Goal: Information Seeking & Learning: Learn about a topic

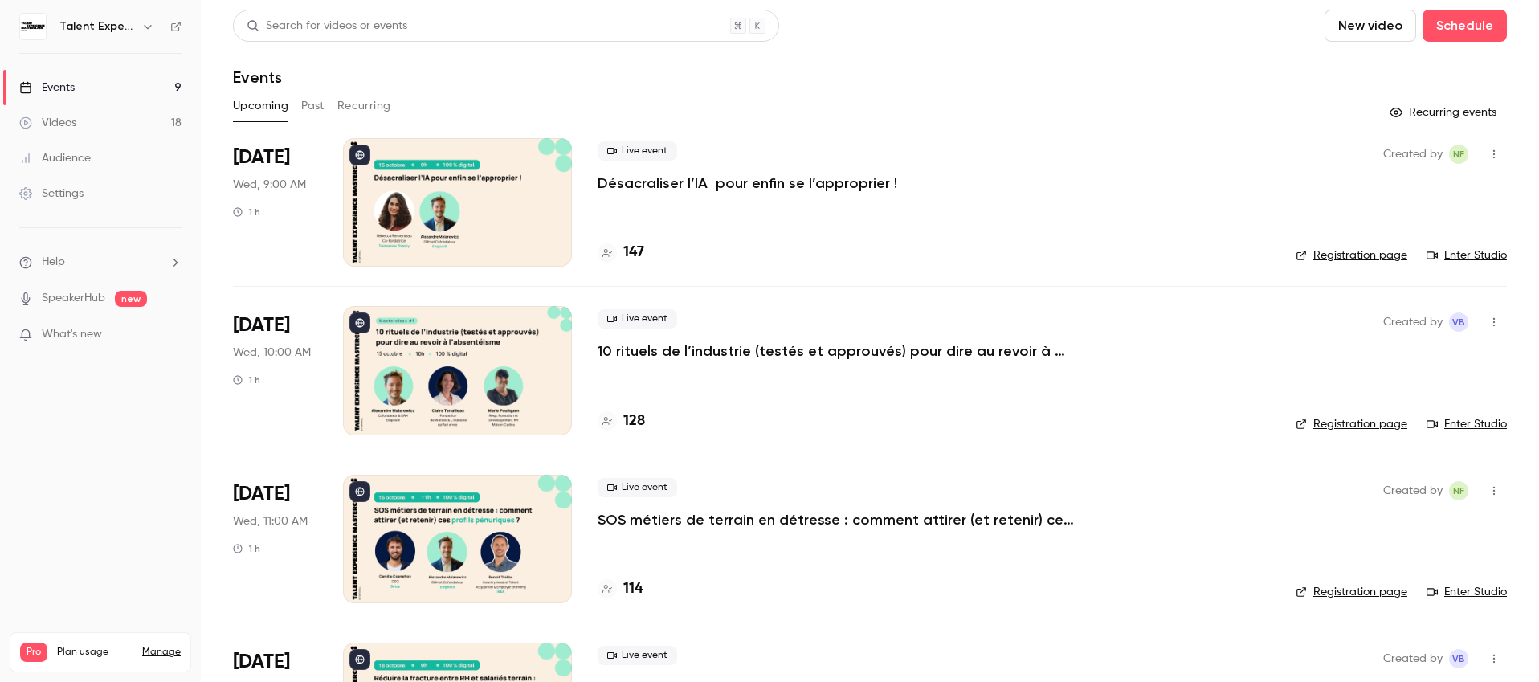
click at [316, 111] on button "Past" at bounding box center [312, 106] width 23 height 26
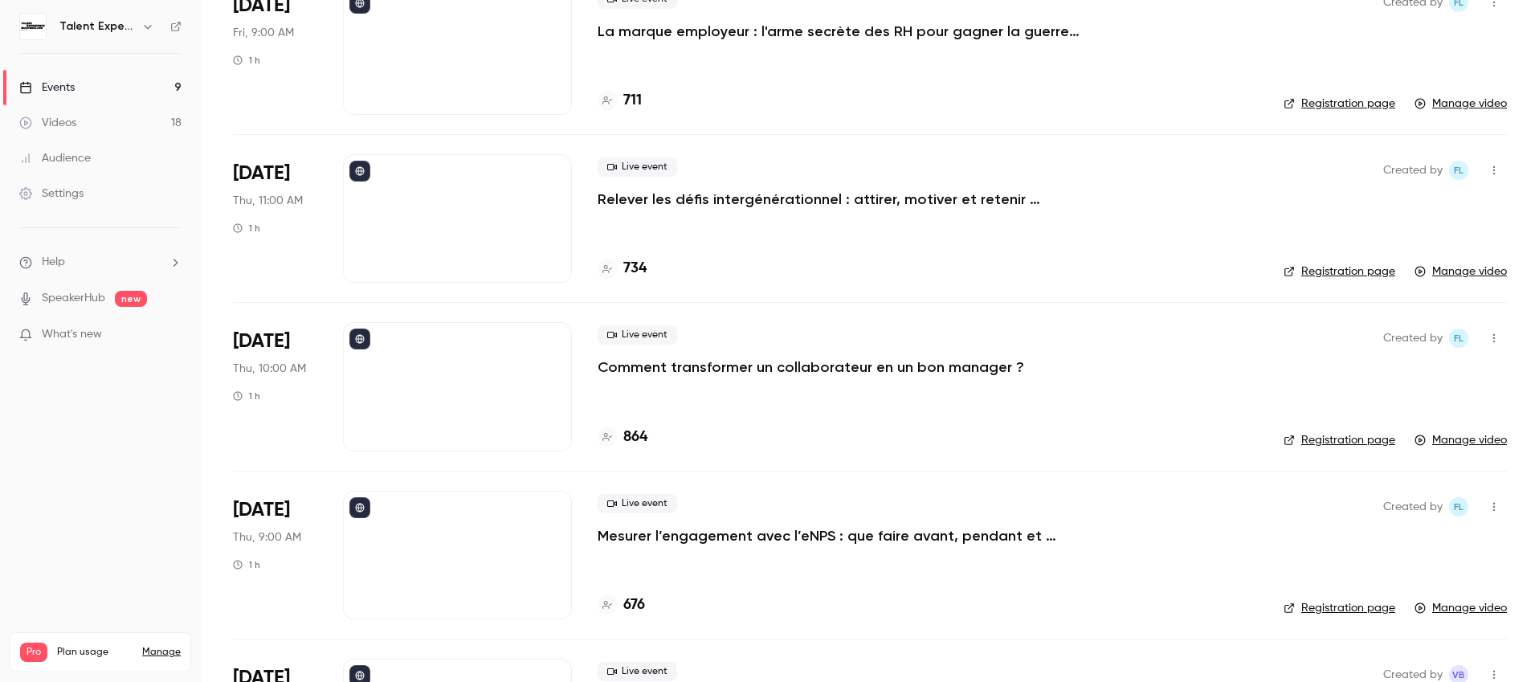
scroll to position [487, 0]
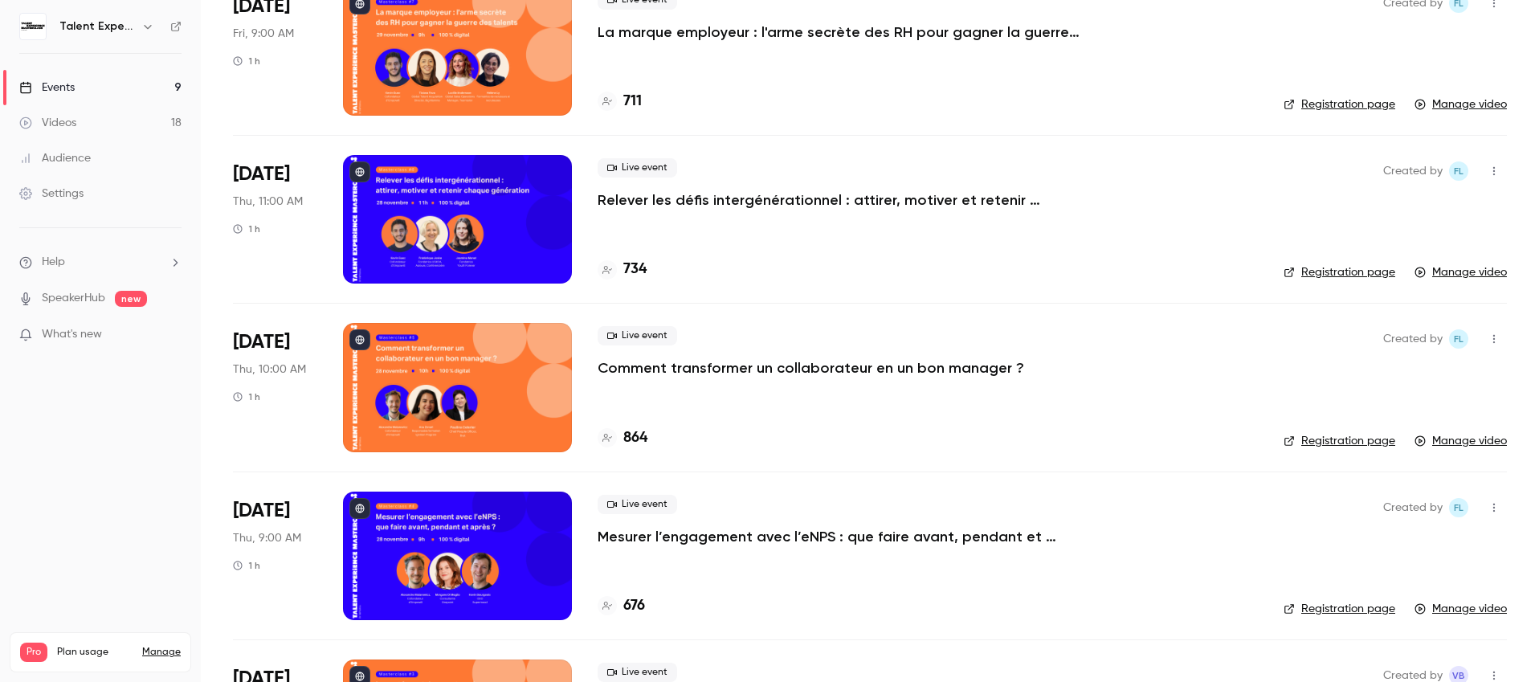
click at [747, 364] on p "Comment transformer un collaborateur en un bon manager ?" at bounding box center [810, 367] width 426 height 19
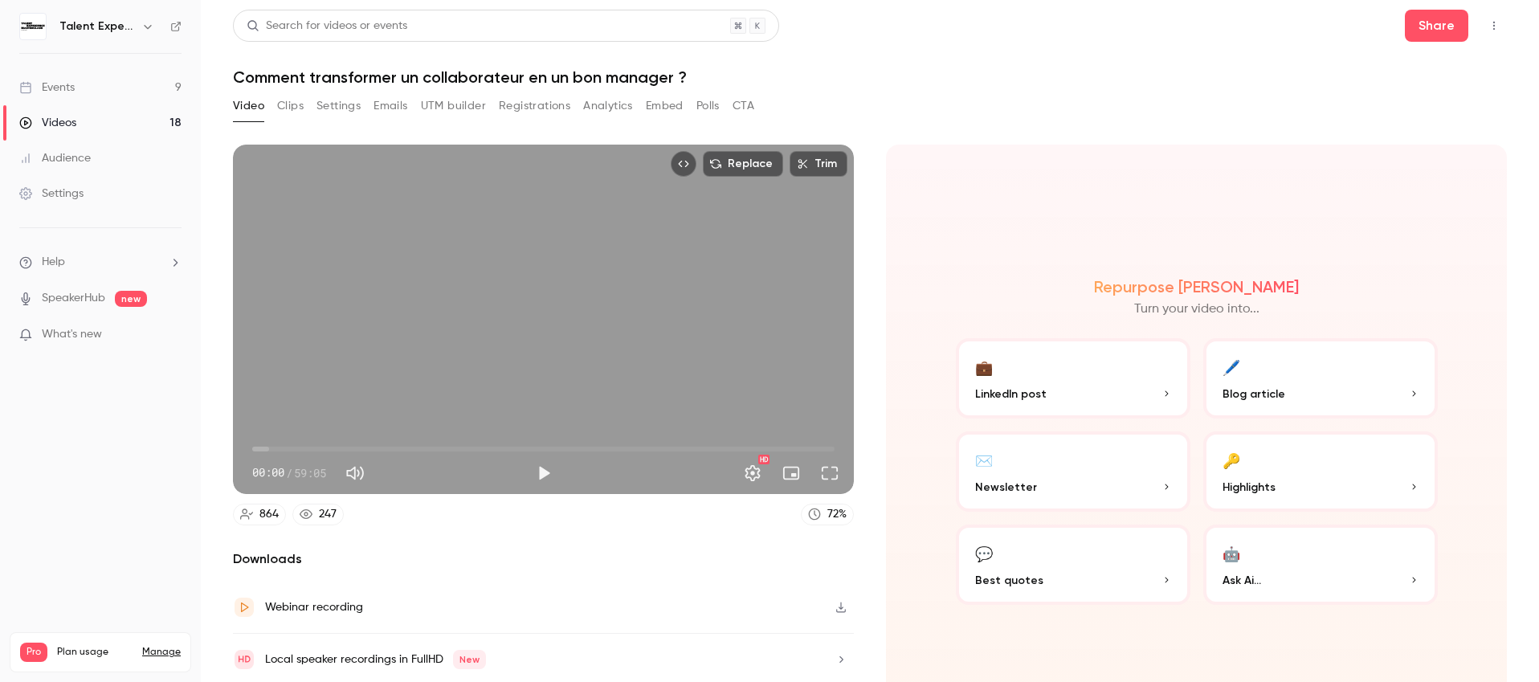
click at [29, 31] on img at bounding box center [33, 27] width 26 height 26
click at [71, 29] on h6 "Talent Experience Masterclass" at bounding box center [96, 26] width 75 height 16
click at [144, 26] on icon "button" at bounding box center [147, 26] width 13 height 13
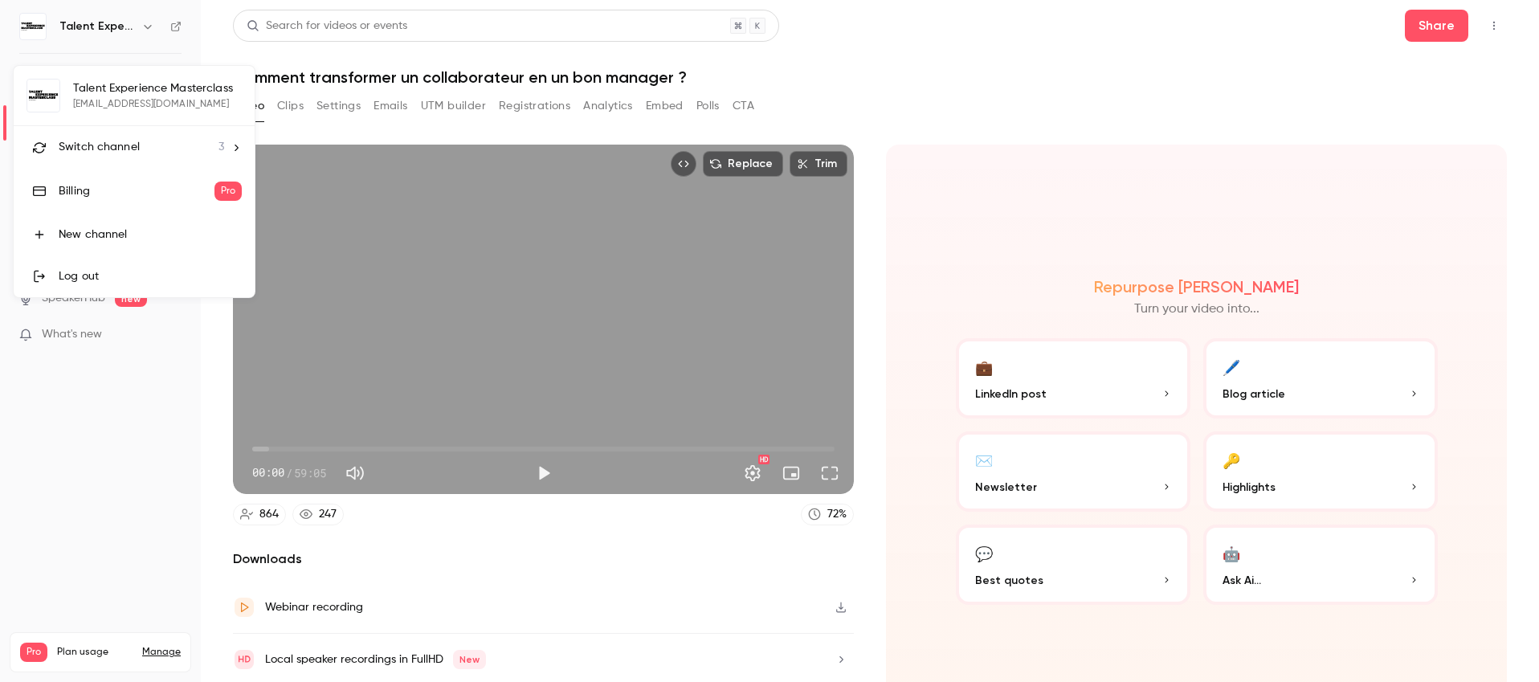
click at [1156, 129] on div at bounding box center [769, 341] width 1539 height 682
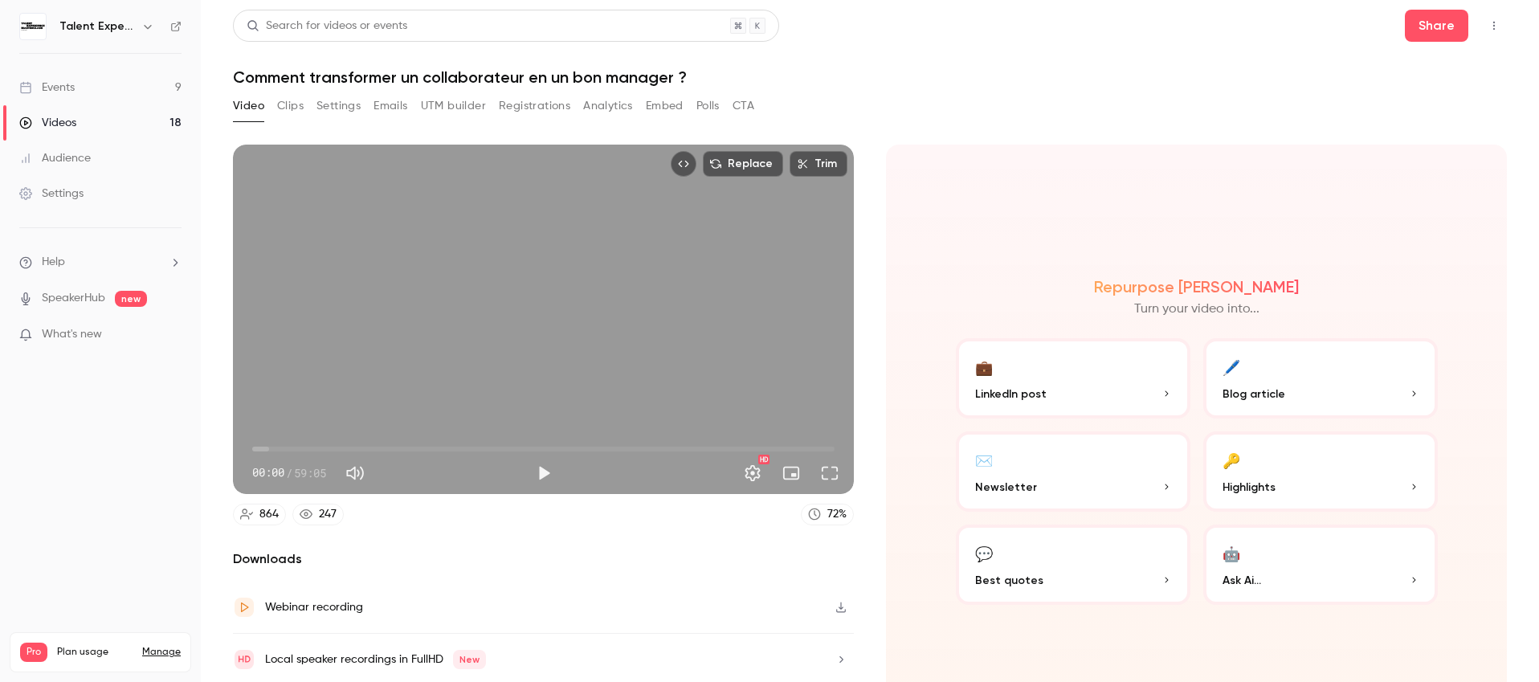
click at [142, 25] on icon "button" at bounding box center [147, 26] width 13 height 13
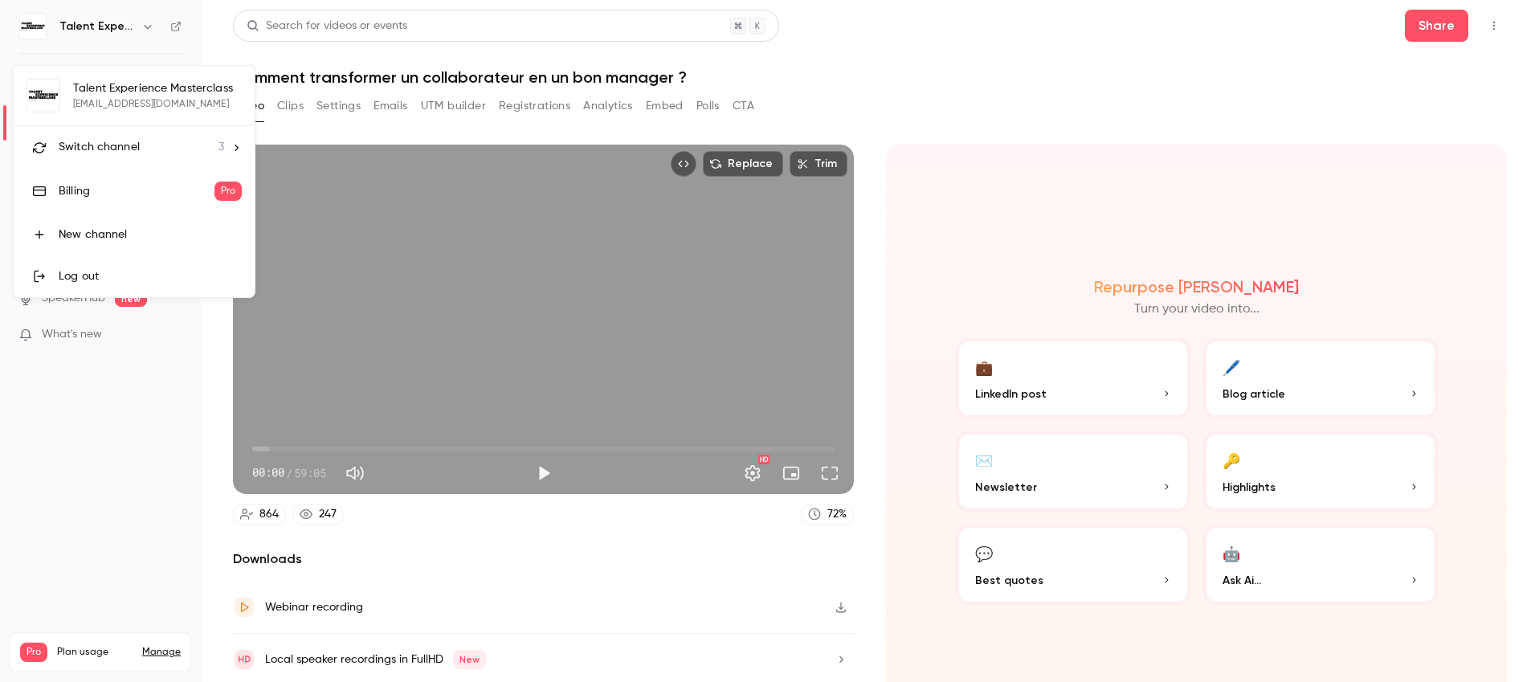
click at [169, 31] on div at bounding box center [769, 341] width 1539 height 682
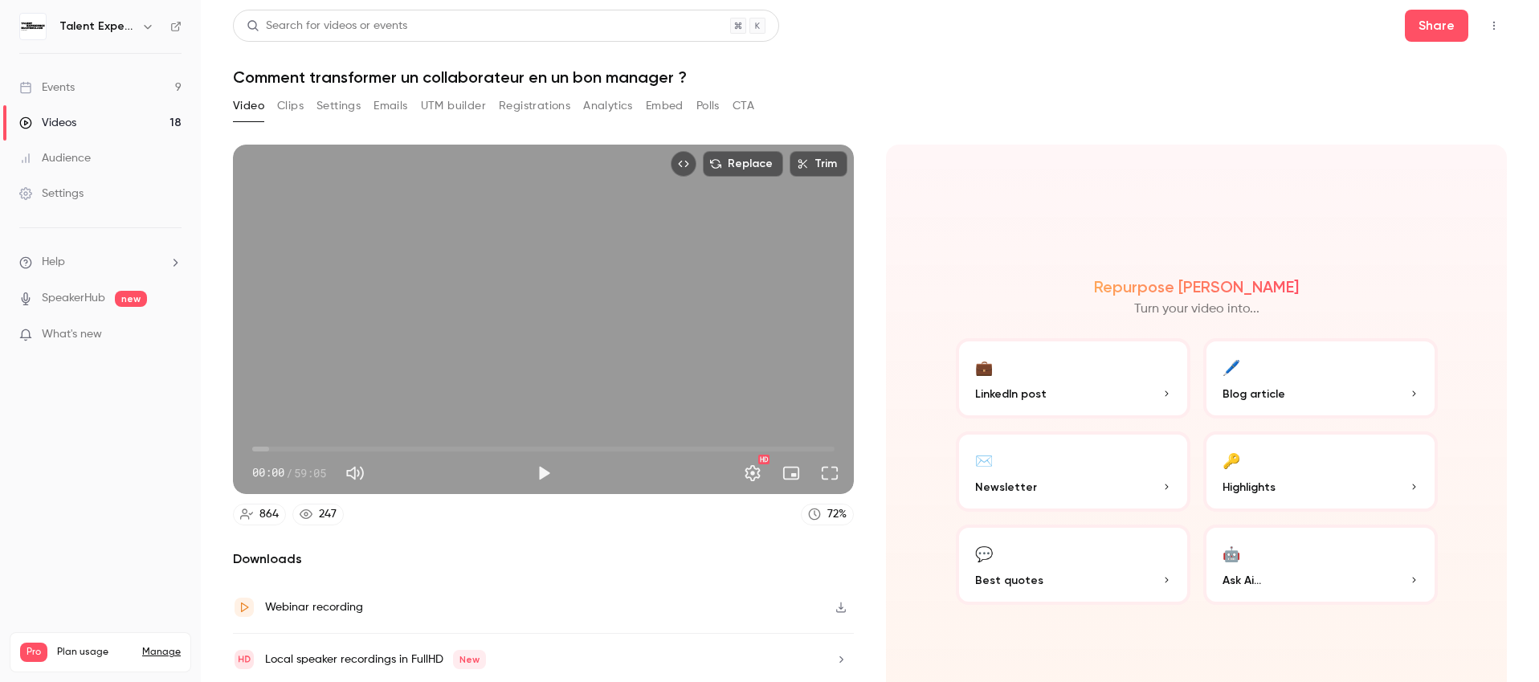
click at [178, 26] on icon at bounding box center [176, 27] width 10 height 10
